Goal: Transaction & Acquisition: Purchase product/service

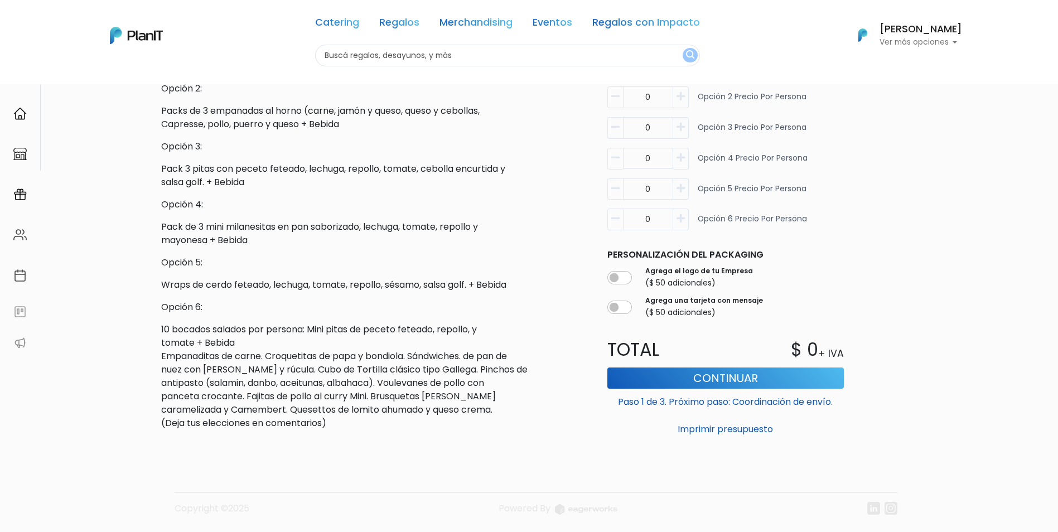
scroll to position [446, 0]
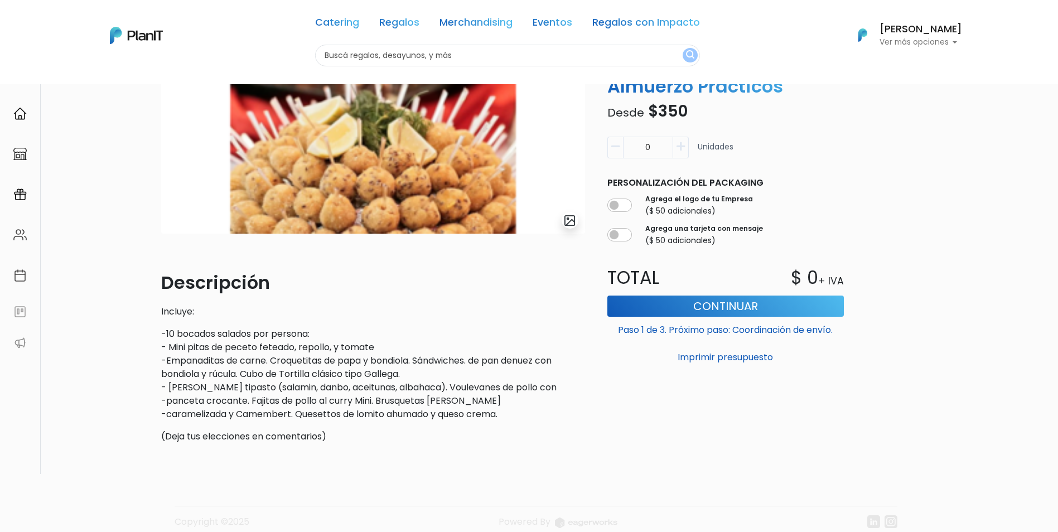
scroll to position [167, 0]
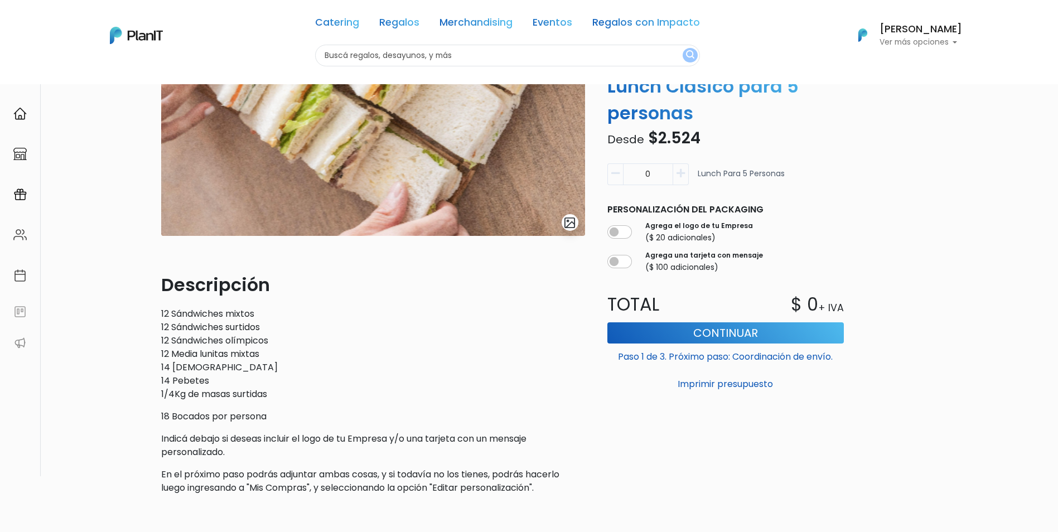
scroll to position [167, 0]
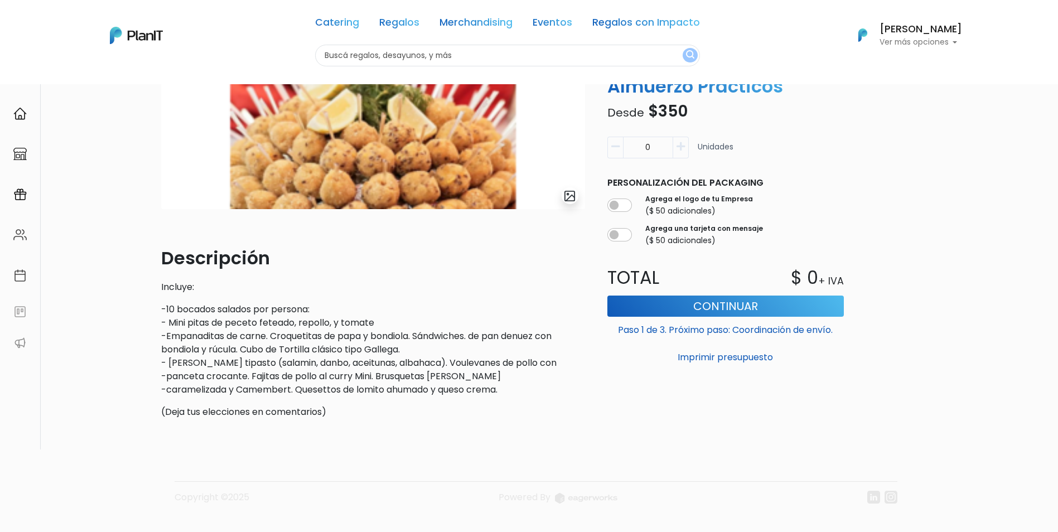
scroll to position [167, 0]
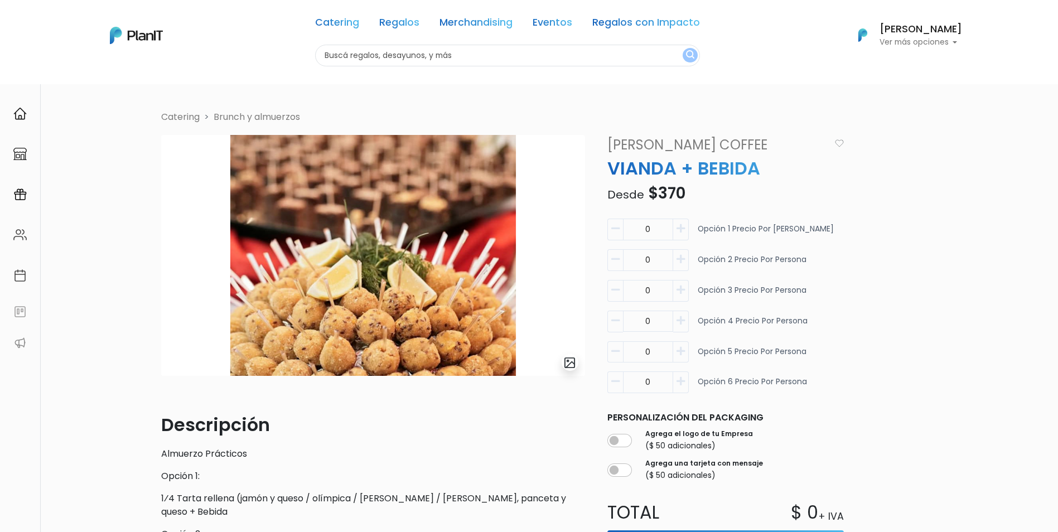
click at [679, 384] on icon "button" at bounding box center [681, 382] width 8 height 10
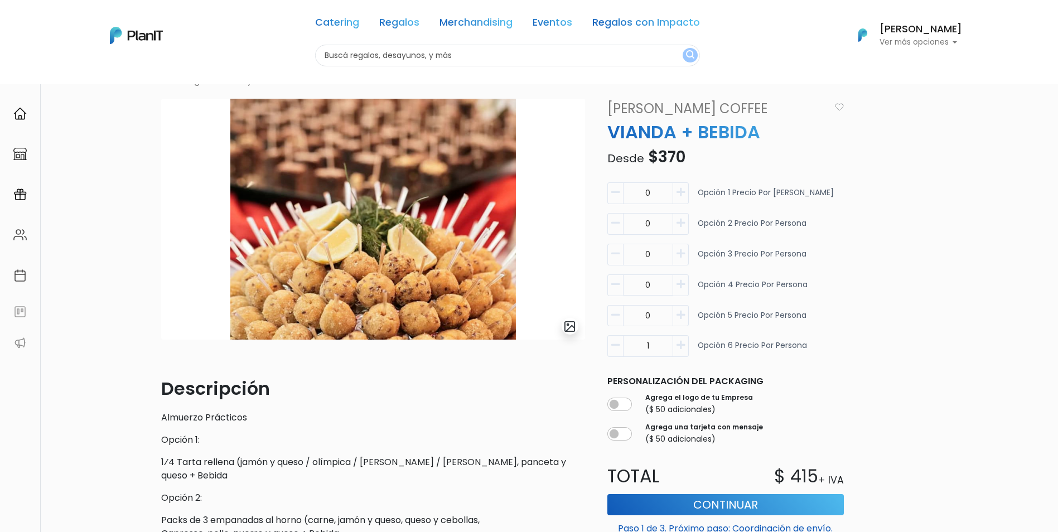
scroll to position [112, 0]
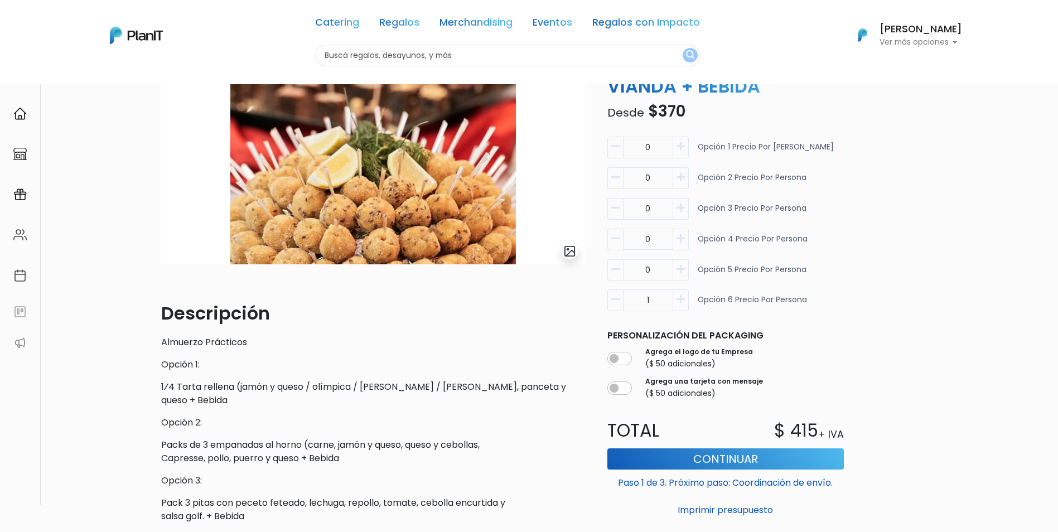
click at [615, 304] on icon "button" at bounding box center [616, 300] width 8 height 10
type input "0"
click at [680, 148] on icon "button" at bounding box center [681, 147] width 8 height 10
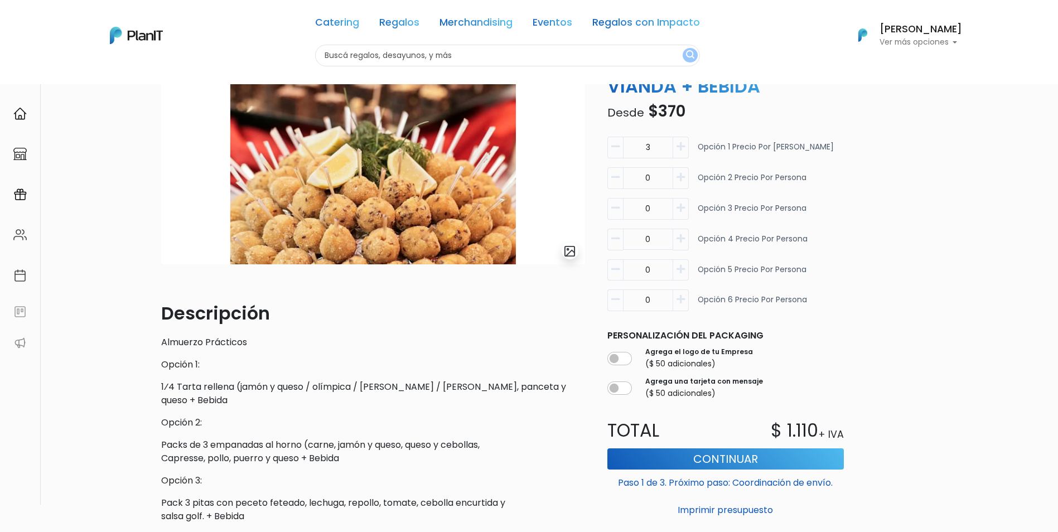
click at [680, 148] on icon "button" at bounding box center [681, 147] width 8 height 10
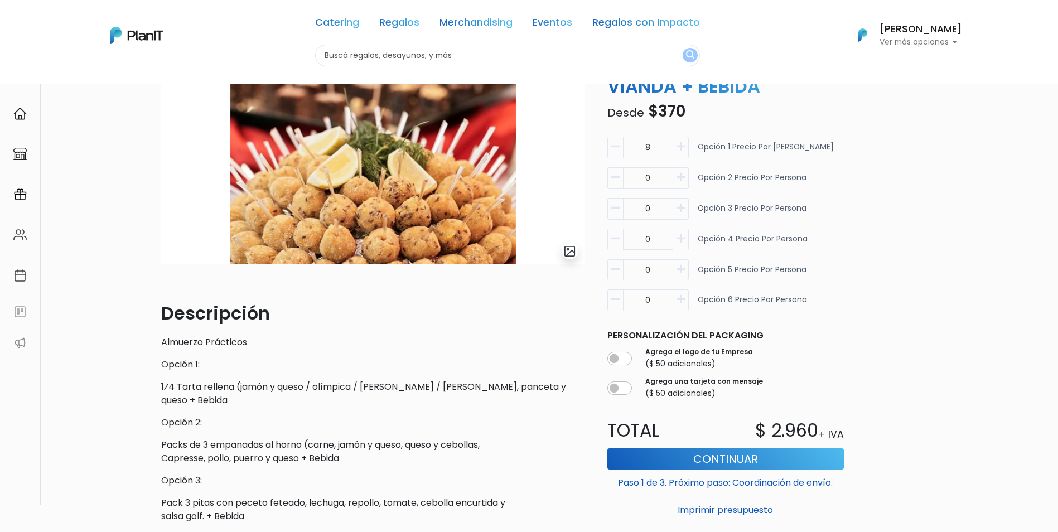
click at [613, 148] on icon "button" at bounding box center [616, 147] width 8 height 10
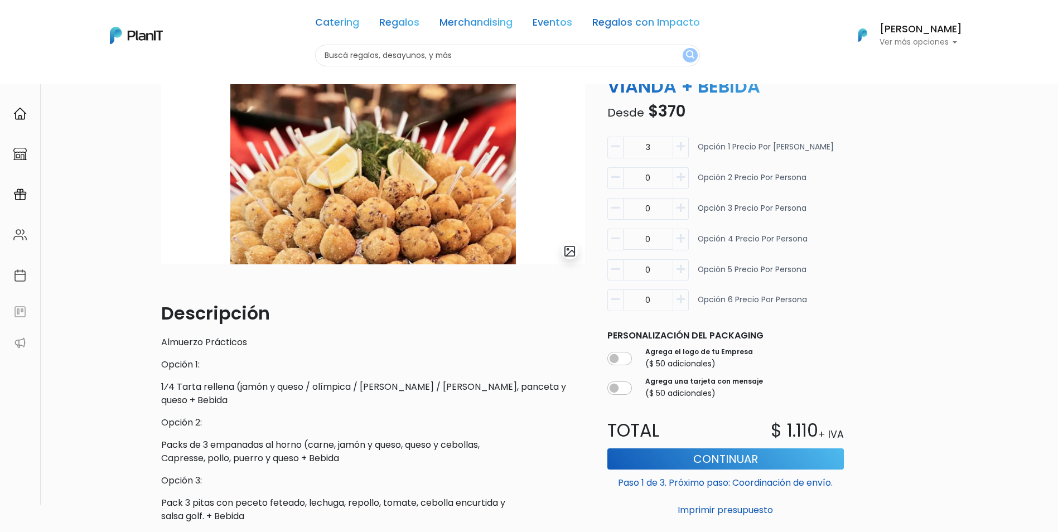
click at [613, 148] on icon "button" at bounding box center [616, 147] width 8 height 10
type input "0"
click at [613, 148] on icon "button" at bounding box center [616, 147] width 8 height 10
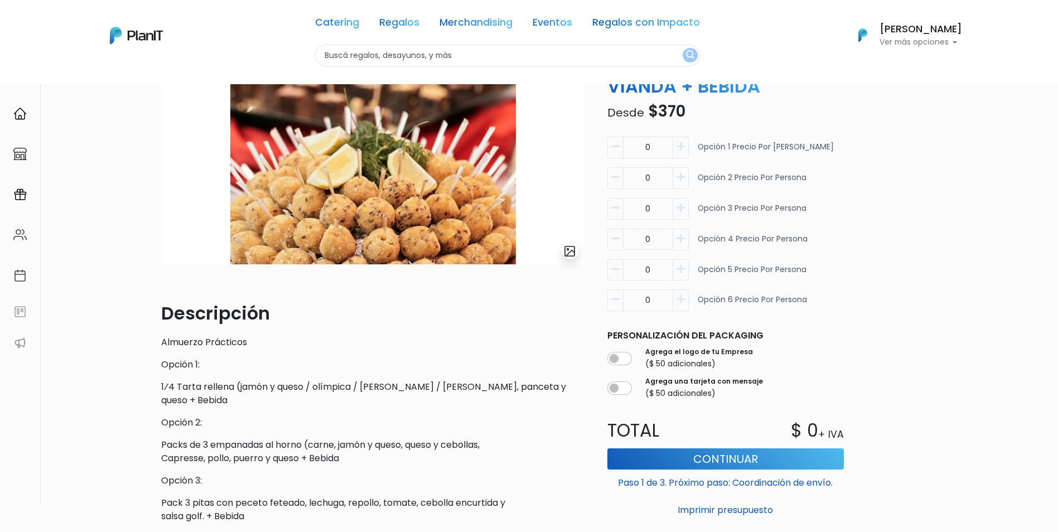
click at [613, 148] on icon "button" at bounding box center [616, 147] width 8 height 10
click at [684, 302] on icon "button" at bounding box center [681, 300] width 8 height 10
click at [680, 301] on icon "button" at bounding box center [681, 300] width 8 height 10
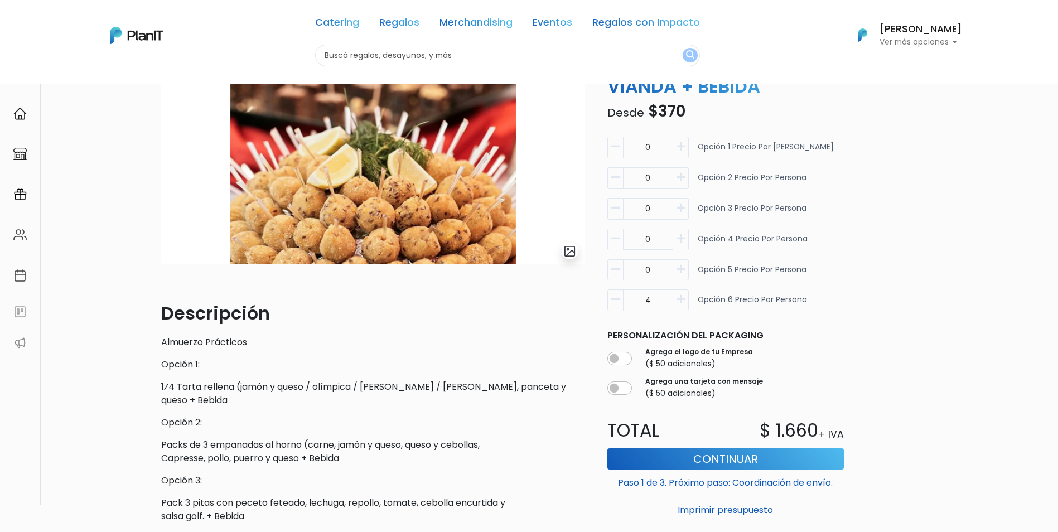
click at [680, 301] on icon "button" at bounding box center [681, 300] width 8 height 10
type input "8"
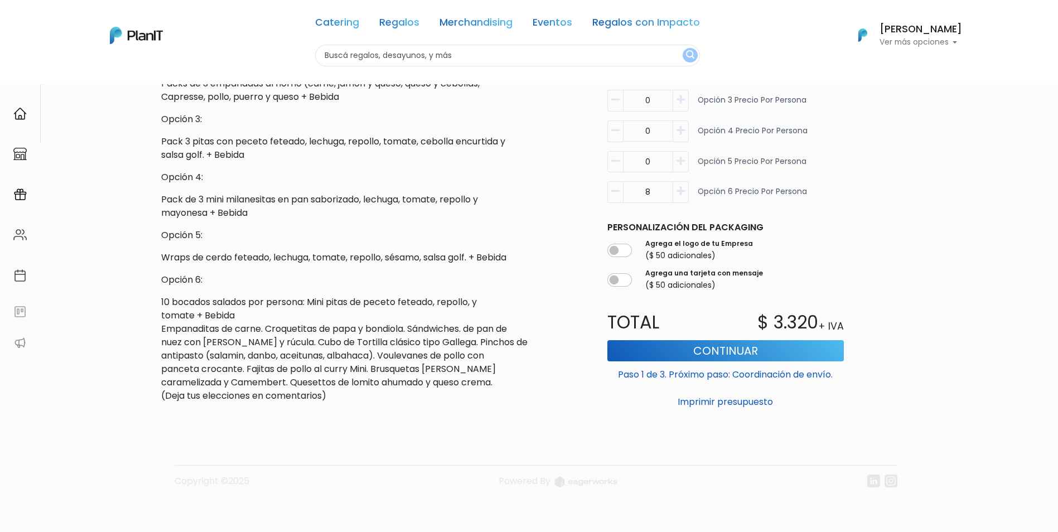
scroll to position [417, 0]
